Goal: Task Accomplishment & Management: Manage account settings

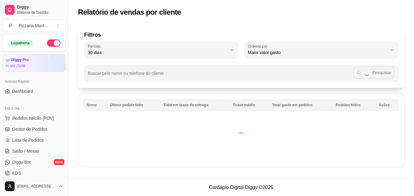
select select "30"
select select "HIGHEST_TOTAL_SPENT_WITH_ORDERS"
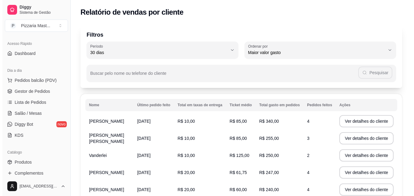
scroll to position [38, 0]
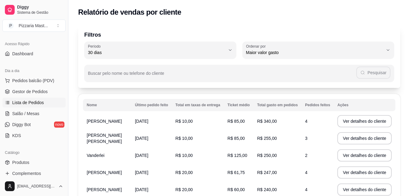
click at [26, 99] on span "Lista de Pedidos" at bounding box center [28, 102] width 32 height 6
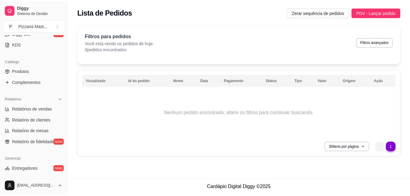
scroll to position [129, 0]
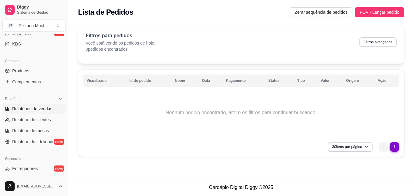
click at [32, 109] on span "Relatórios de vendas" at bounding box center [32, 109] width 40 height 6
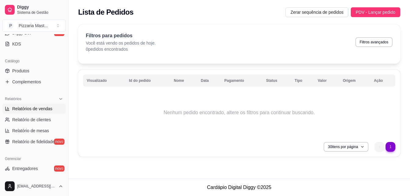
select select "ALL"
select select "0"
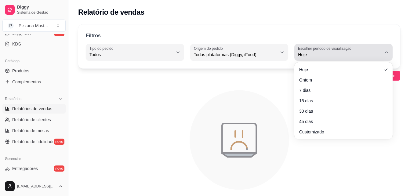
click at [305, 54] on span "Hoje" at bounding box center [340, 55] width 84 height 6
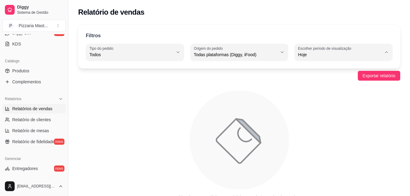
click at [304, 82] on span "Ontem" at bounding box center [340, 79] width 79 height 6
type input "1"
select select "1"
